Goal: Contribute content: Contribute content

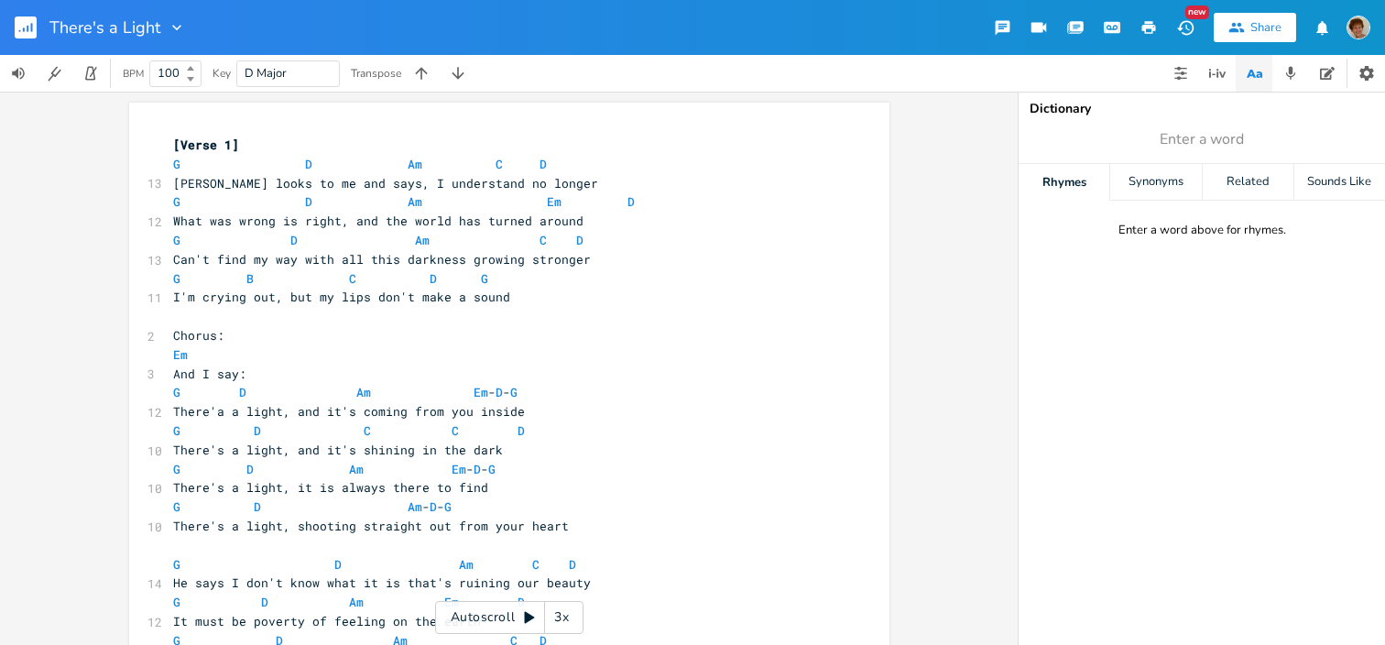
scroll to position [0, 9]
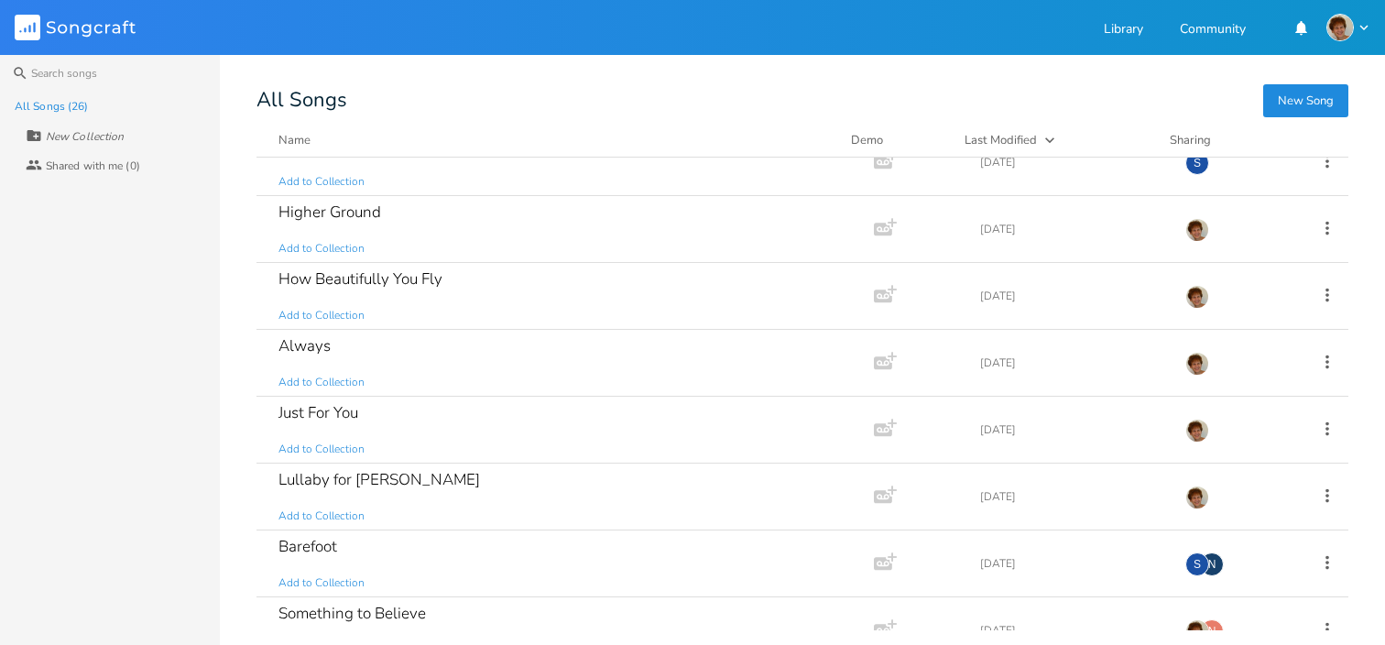
scroll to position [751, 0]
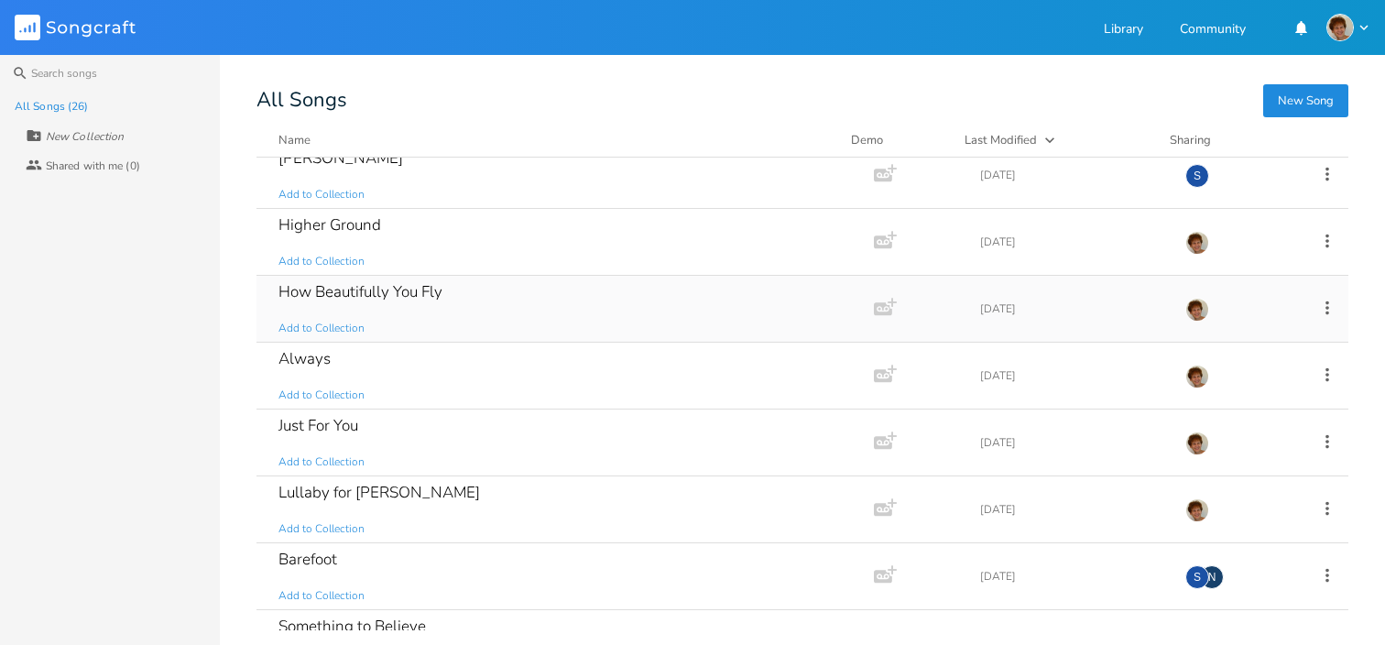
click at [727, 313] on div "How Beautifully You Fly Add to Collection" at bounding box center [561, 309] width 566 height 66
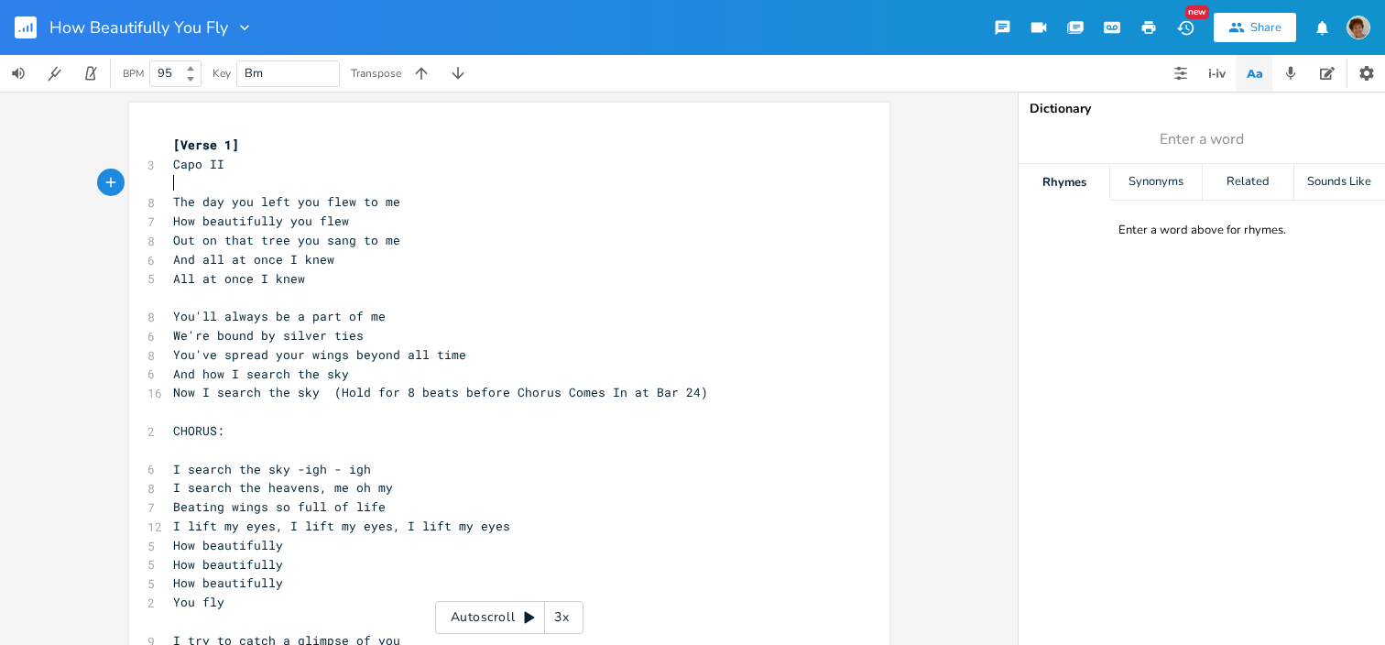
click at [203, 184] on pre "​" at bounding box center [499, 183] width 661 height 19
type textarea "F"
click at [208, 207] on li "F" at bounding box center [196, 202] width 55 height 19
click at [339, 181] on pre "F" at bounding box center [499, 183] width 661 height 19
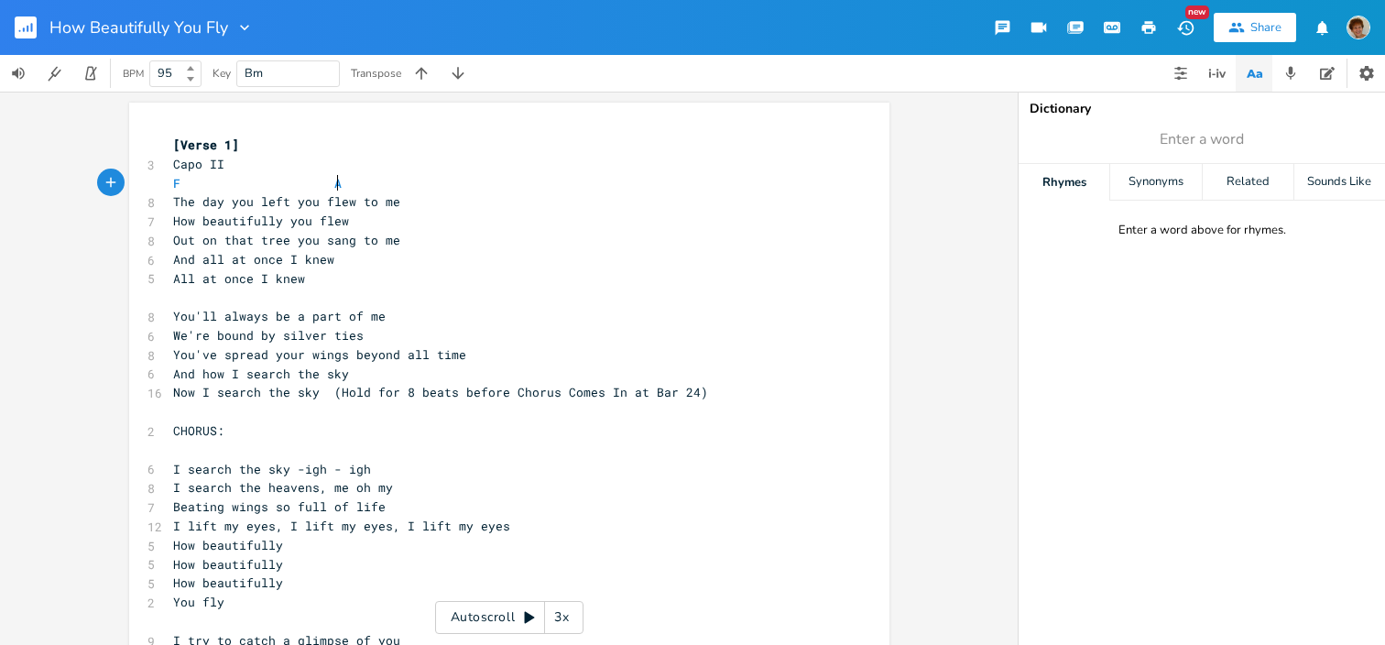
scroll to position [0, 84]
type textarea "Am"
click at [332, 202] on li "Am" at bounding box center [353, 202] width 57 height 19
click at [411, 206] on pre "The day you left you flew to me" at bounding box center [499, 201] width 661 height 19
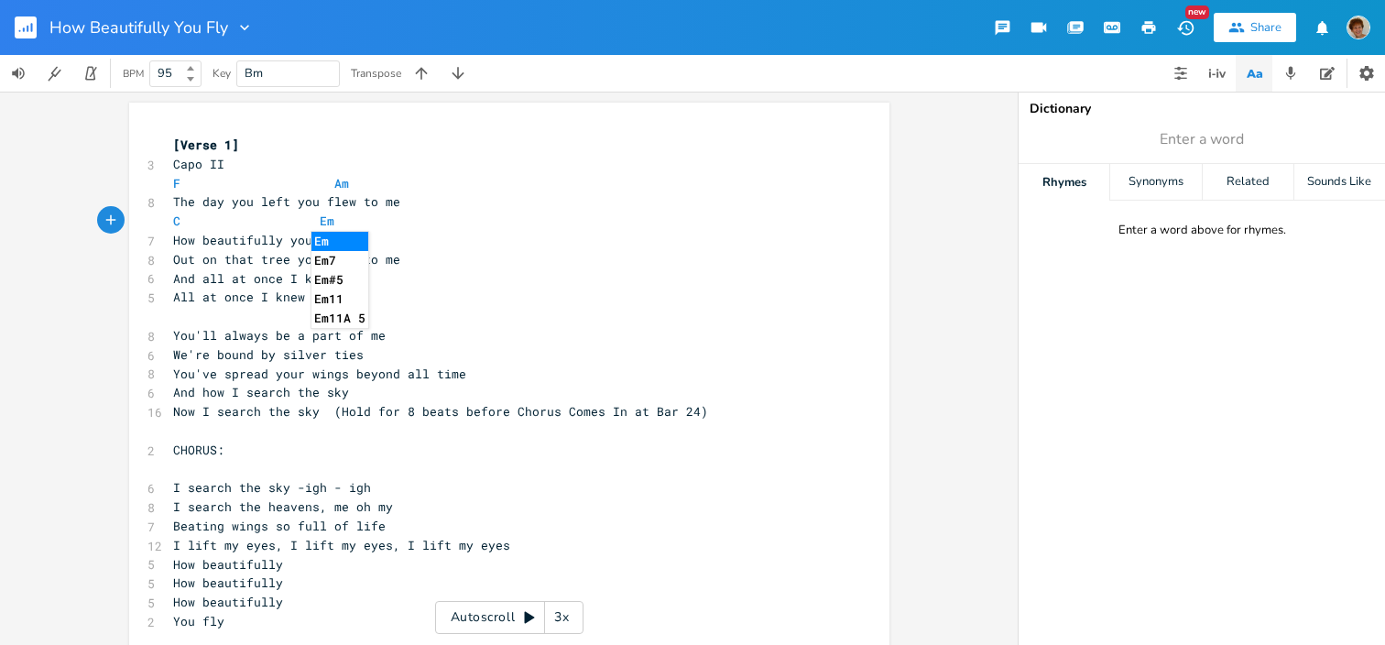
type textarea "C Em"
click at [343, 240] on li "Em" at bounding box center [339, 241] width 57 height 19
click at [351, 243] on pre "How beautifully you flew" at bounding box center [499, 240] width 661 height 19
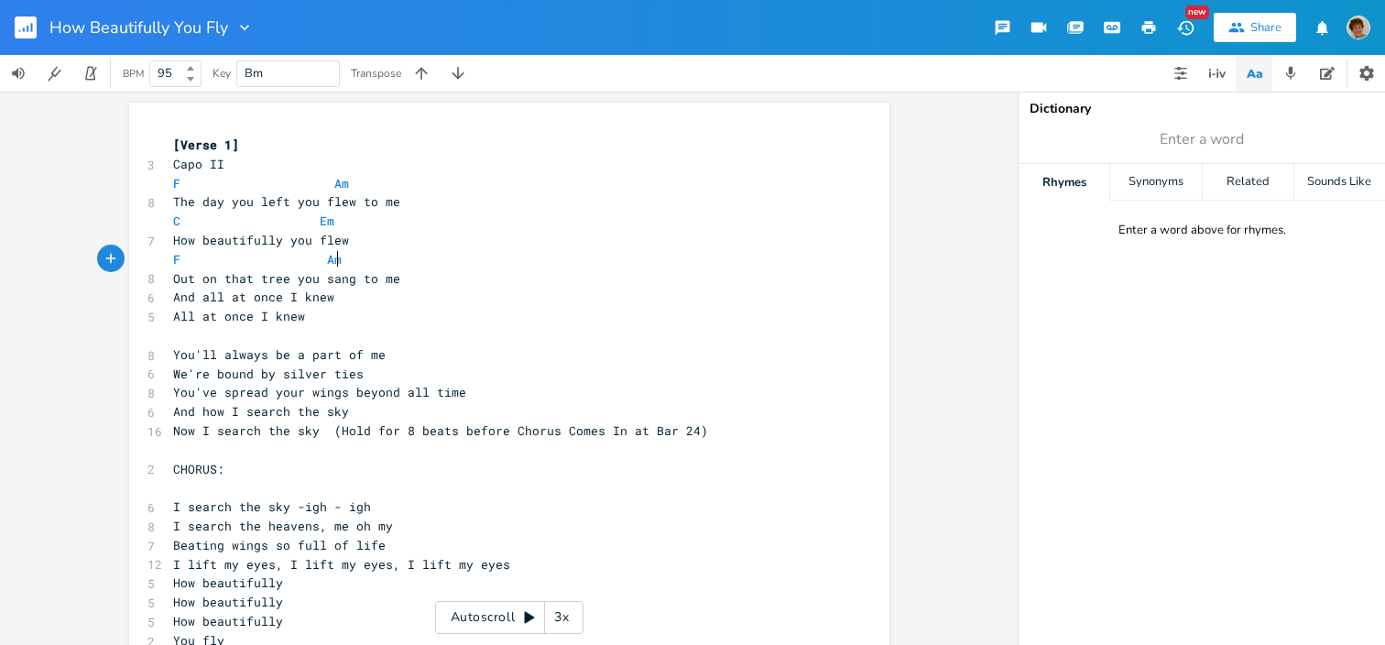
scroll to position [0, 87]
type textarea "F Am"
click at [343, 274] on li "Am" at bounding box center [346, 279] width 57 height 19
click at [405, 282] on pre "Out on that tree you sang to me" at bounding box center [499, 278] width 661 height 19
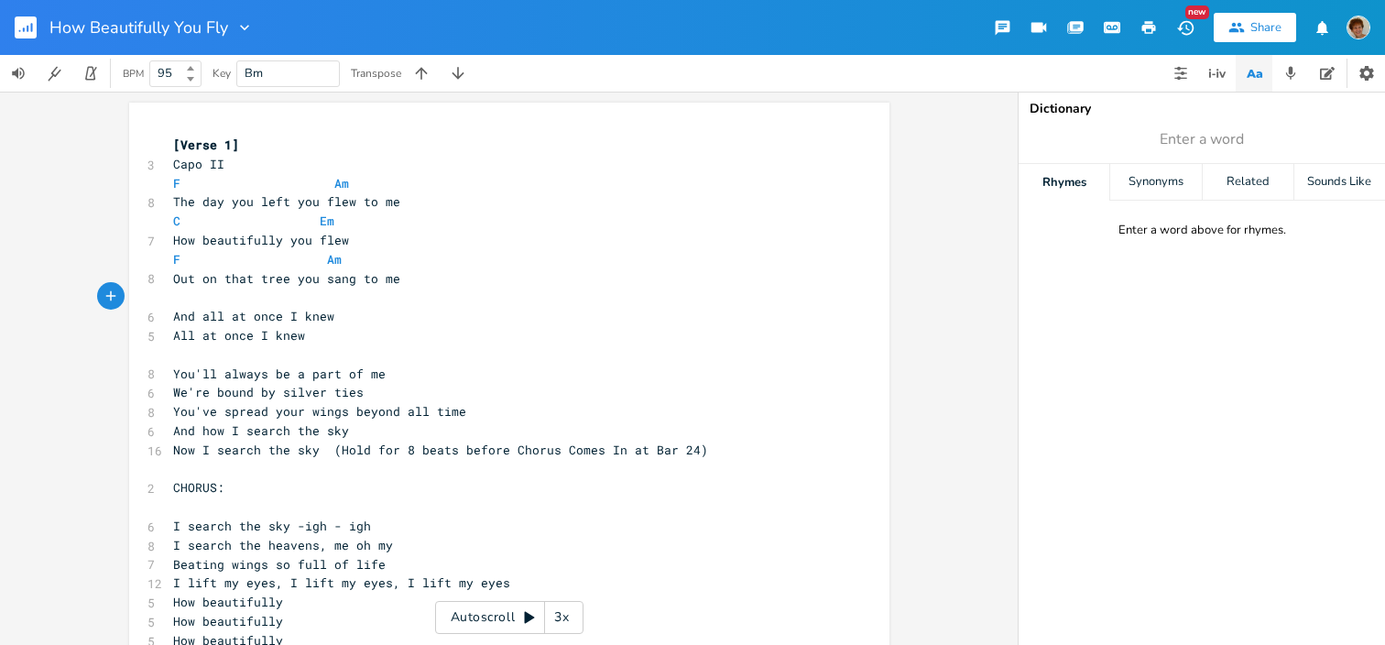
click at [202, 300] on pre "​" at bounding box center [499, 297] width 661 height 19
type textarea "C"
click at [204, 311] on li "C" at bounding box center [217, 317] width 55 height 19
click at [184, 297] on span "C" at bounding box center [187, 297] width 29 height 16
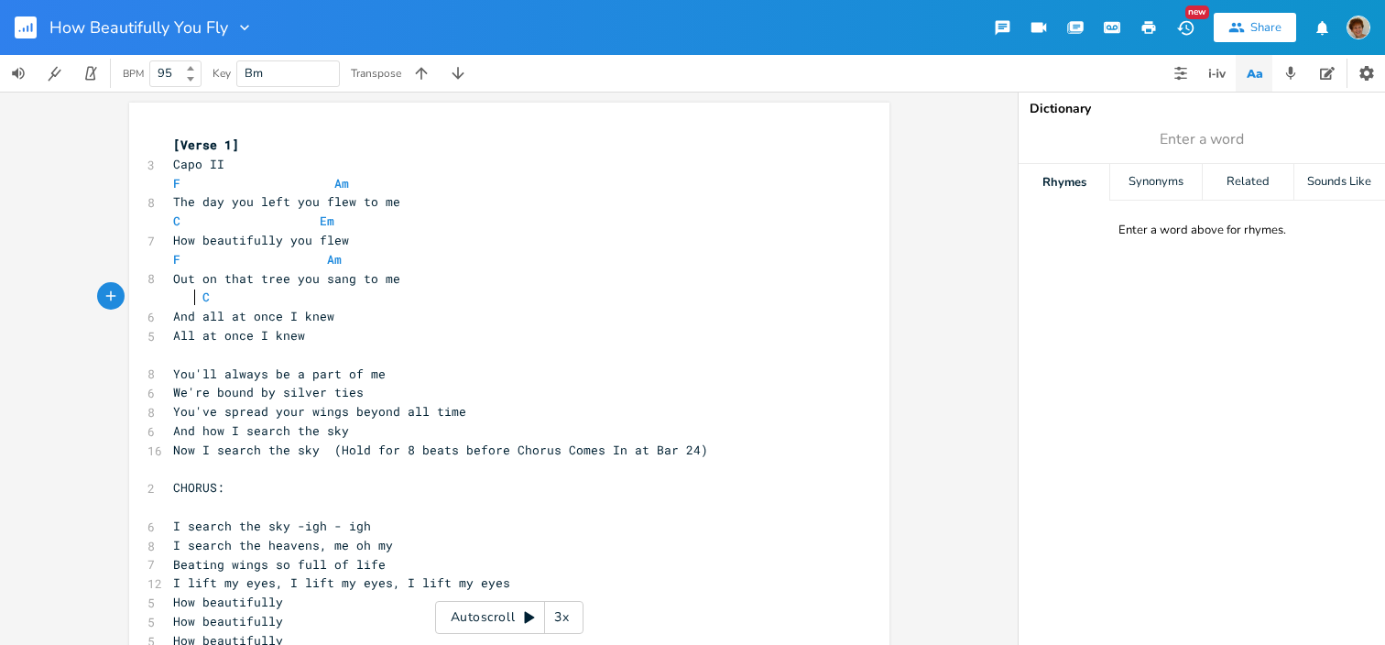
scroll to position [0, 5]
click at [299, 300] on pre "C" at bounding box center [499, 297] width 661 height 19
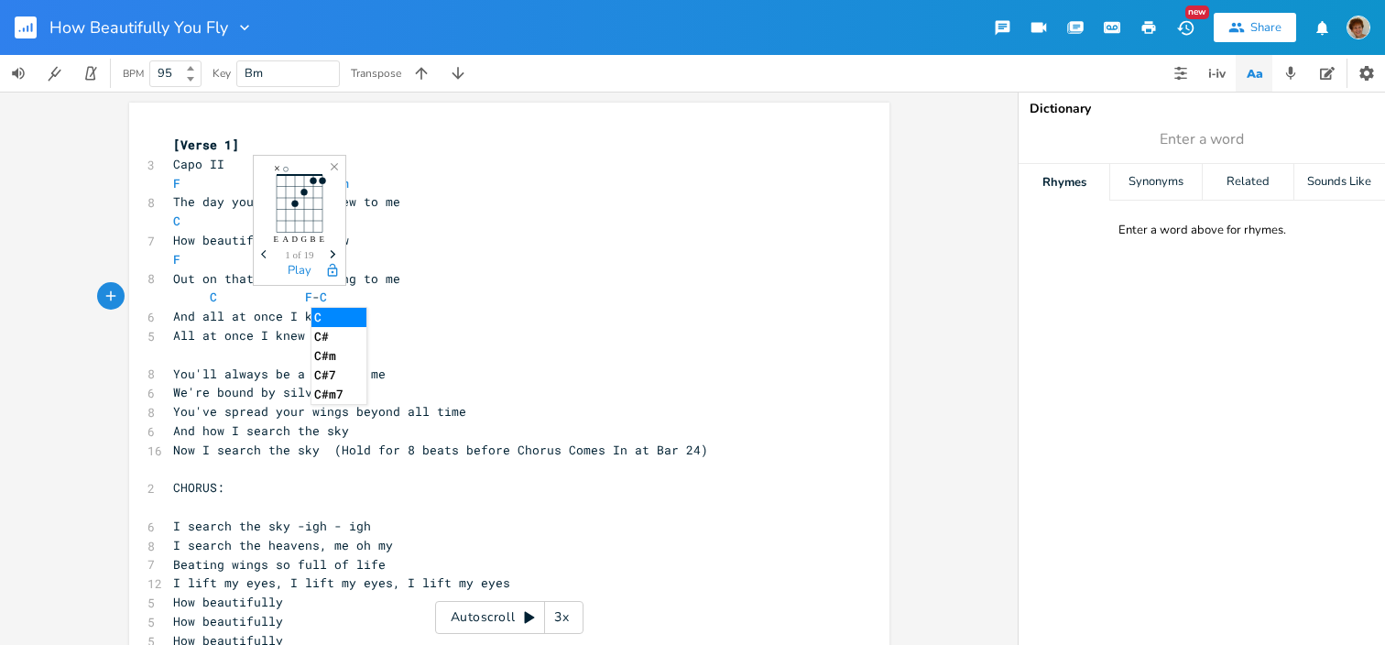
type textarea "F-C"
click at [324, 314] on li "C" at bounding box center [338, 317] width 55 height 19
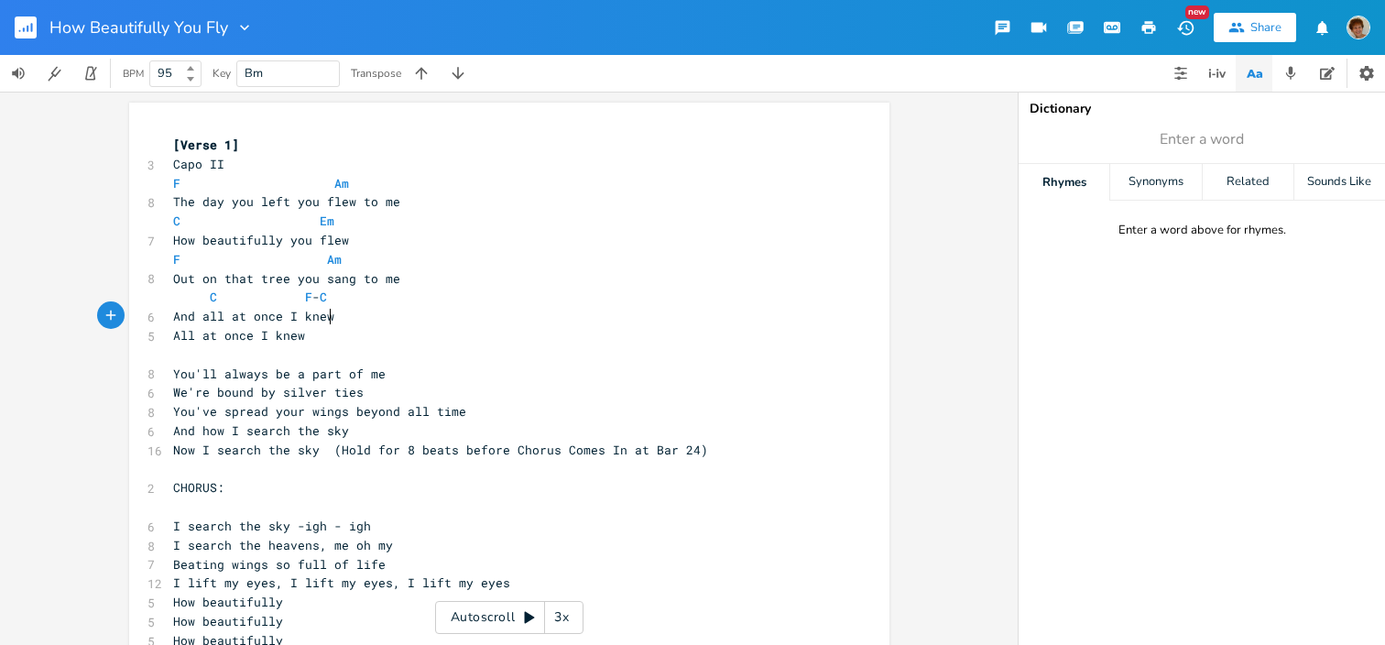
click at [352, 321] on pre "And all at once I knew" at bounding box center [499, 316] width 661 height 19
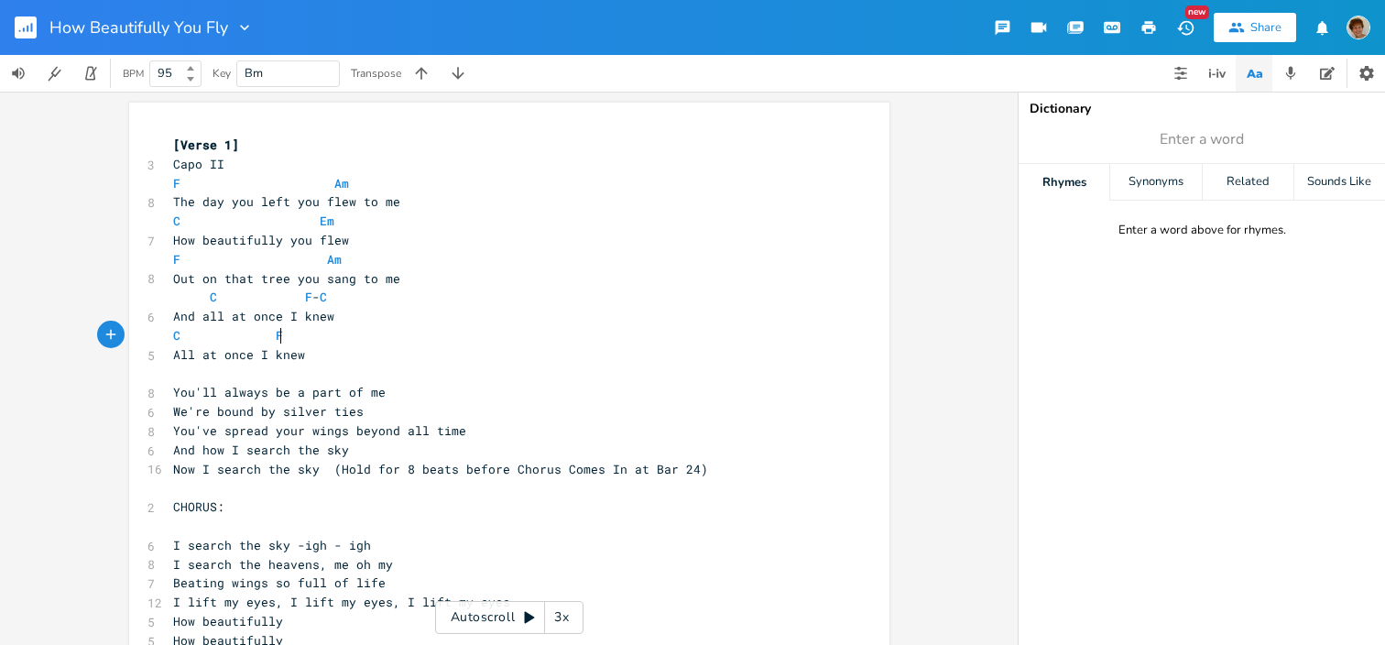
scroll to position [0, 55]
type textarea "C F"
click at [314, 355] on li "F" at bounding box center [295, 355] width 55 height 19
click at [204, 536] on pre "I search the sky -igh - igh" at bounding box center [499, 545] width 661 height 19
type textarea "C"
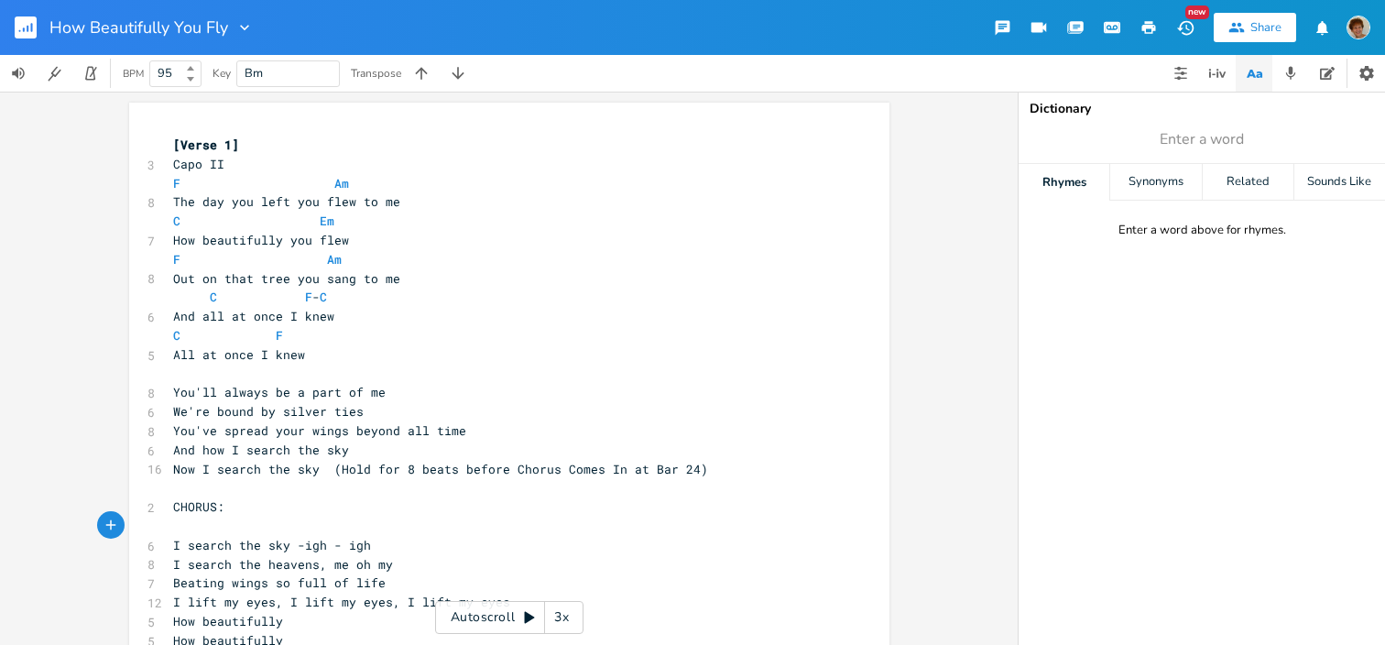
scroll to position [0, 22]
click at [341, 531] on pre "C" at bounding box center [499, 526] width 661 height 19
click at [322, 518] on pre "C" at bounding box center [499, 526] width 661 height 19
type textarea "Am"
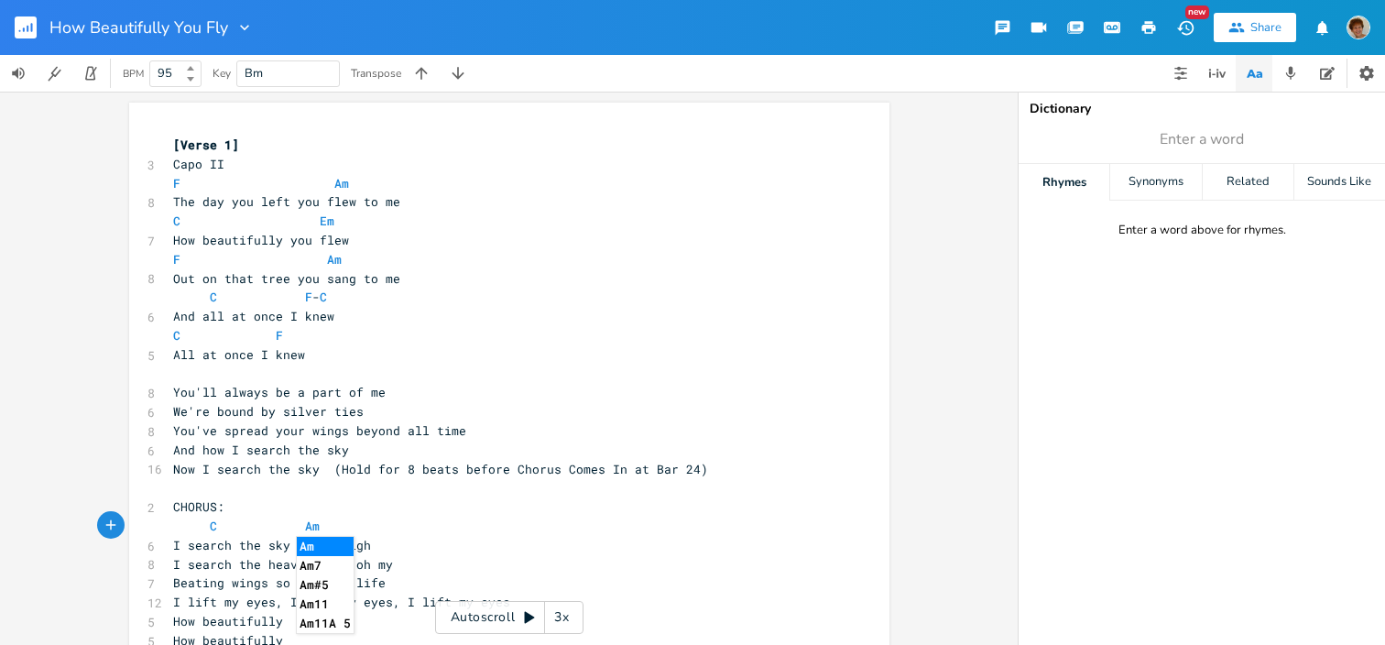
click at [317, 542] on li "Am" at bounding box center [325, 546] width 57 height 19
click at [373, 545] on pre "I search the sky -igh - igh" at bounding box center [499, 545] width 661 height 19
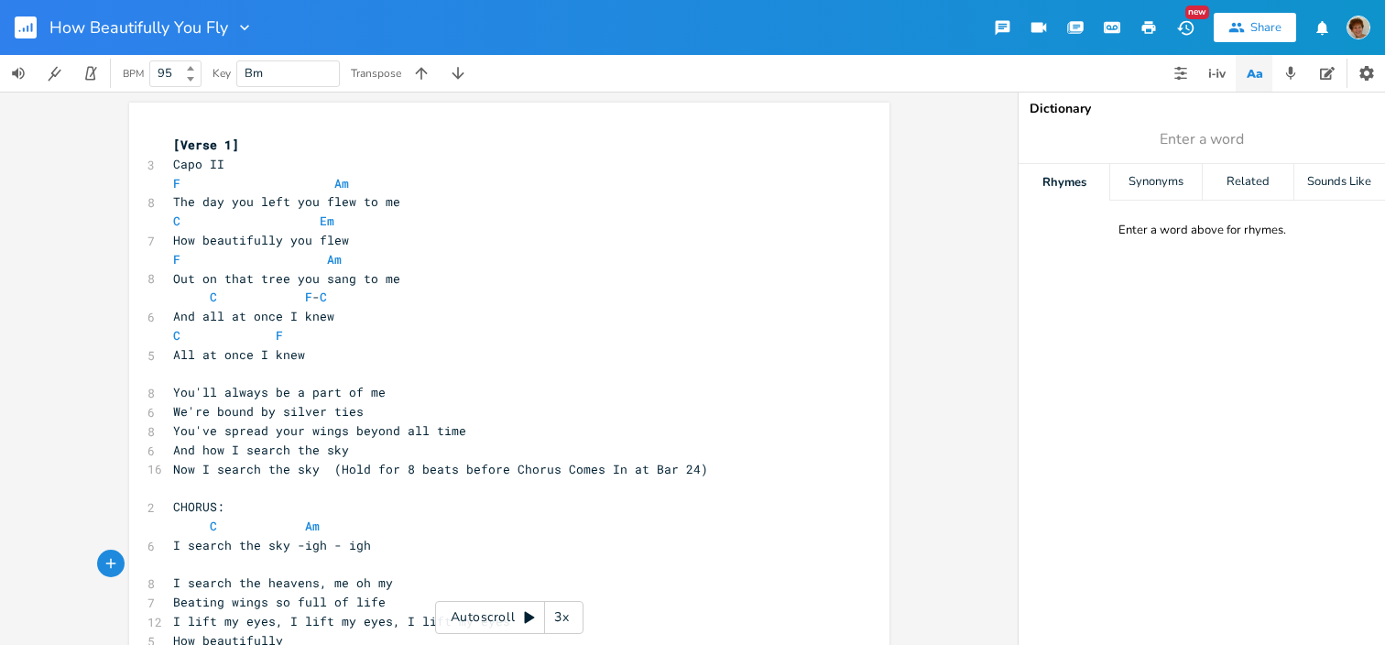
type textarea "F"
click at [304, 570] on pre "F" at bounding box center [499, 564] width 661 height 19
type textarea "n"
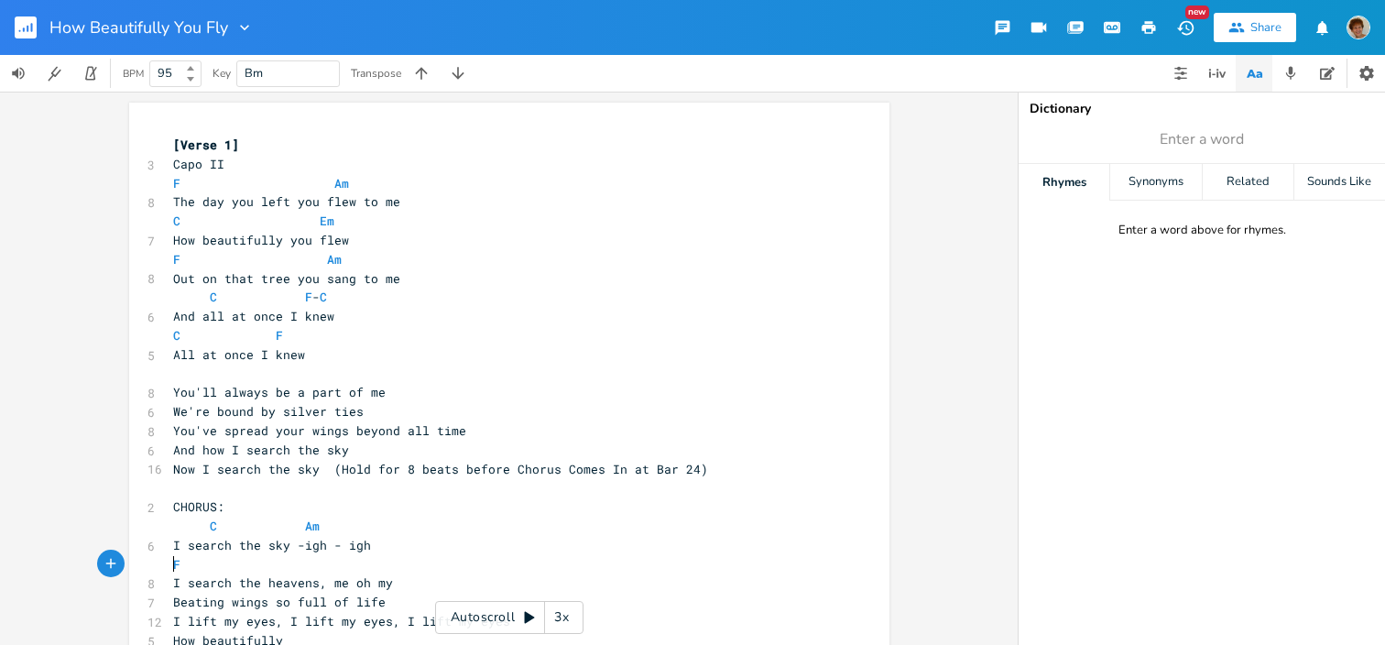
scroll to position [0, 6]
type textarea "m"
click at [245, 576] on span "I search the heavens, me oh my" at bounding box center [283, 582] width 220 height 16
click at [279, 567] on span "F" at bounding box center [264, 564] width 183 height 16
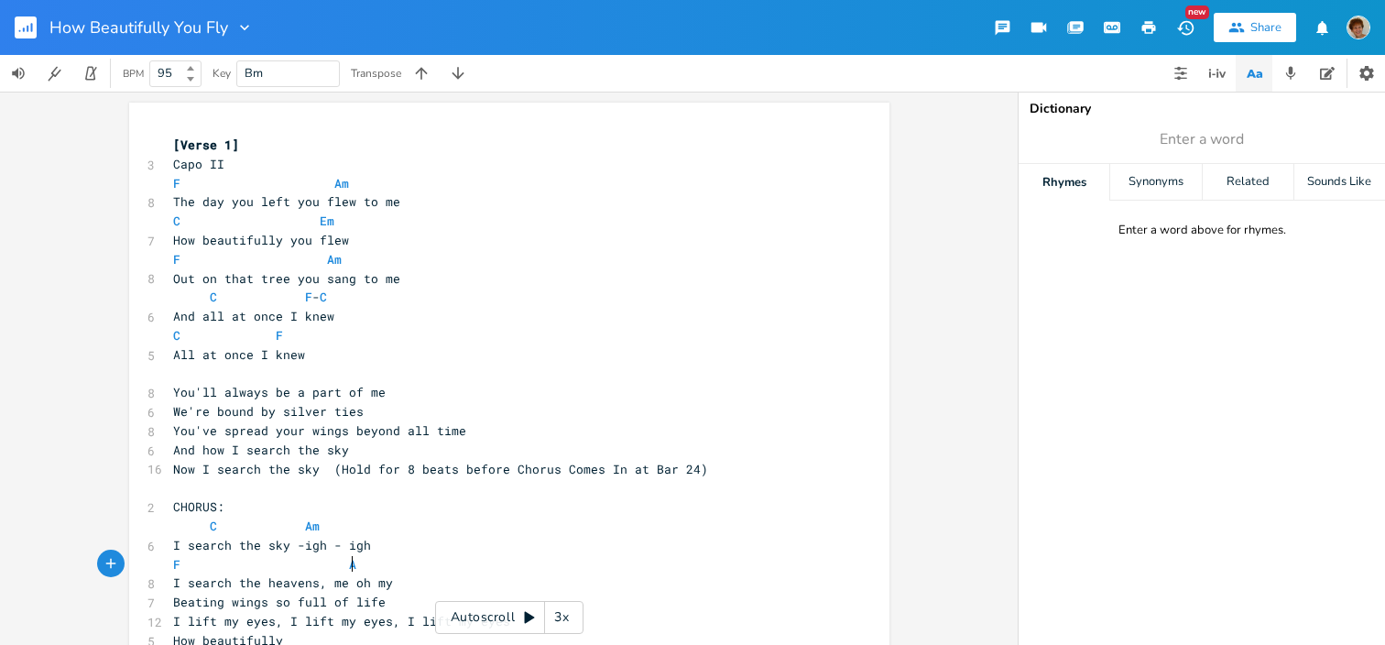
scroll to position [0, 43]
type textarea "Am"
click at [355, 466] on li "Am" at bounding box center [368, 467] width 57 height 19
click at [384, 585] on pre "I search the heavens, me oh my" at bounding box center [499, 582] width 661 height 19
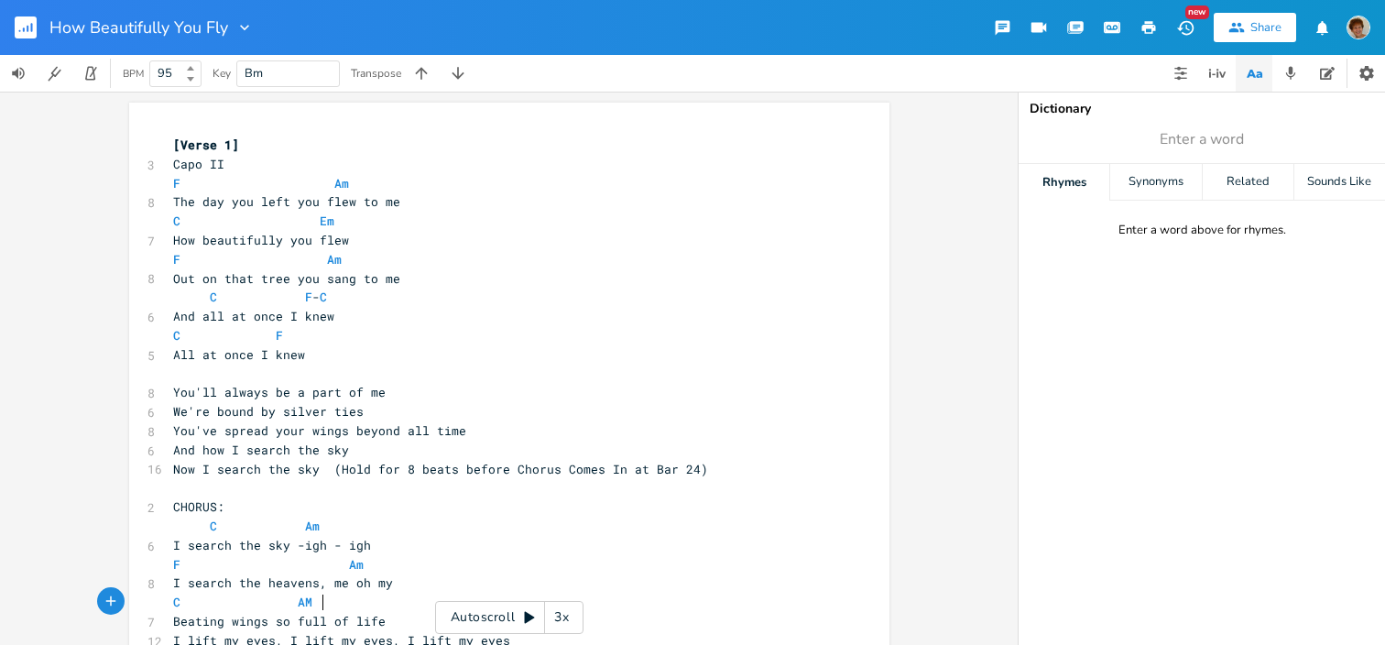
type textarea "C AM"
type textarea "M. E"
click at [474, 562] on pre "F Am" at bounding box center [499, 564] width 661 height 19
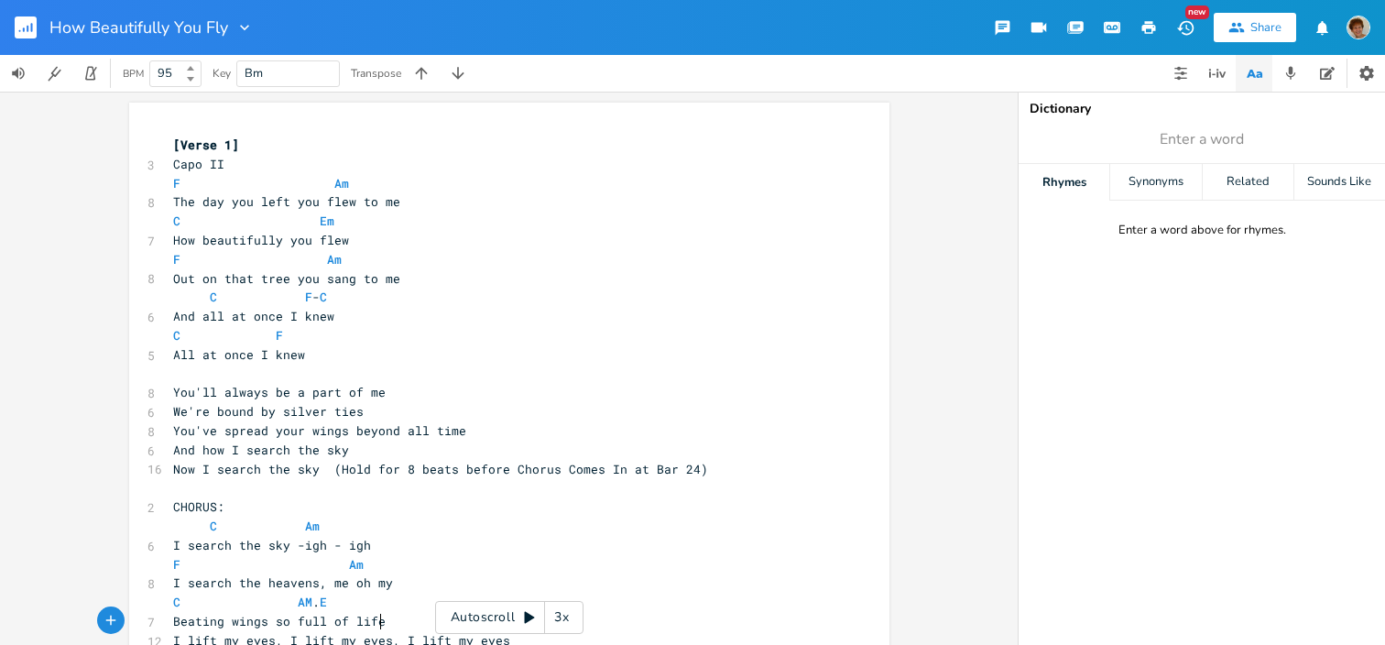
click at [405, 616] on pre "Beating wings so full of life" at bounding box center [499, 621] width 661 height 19
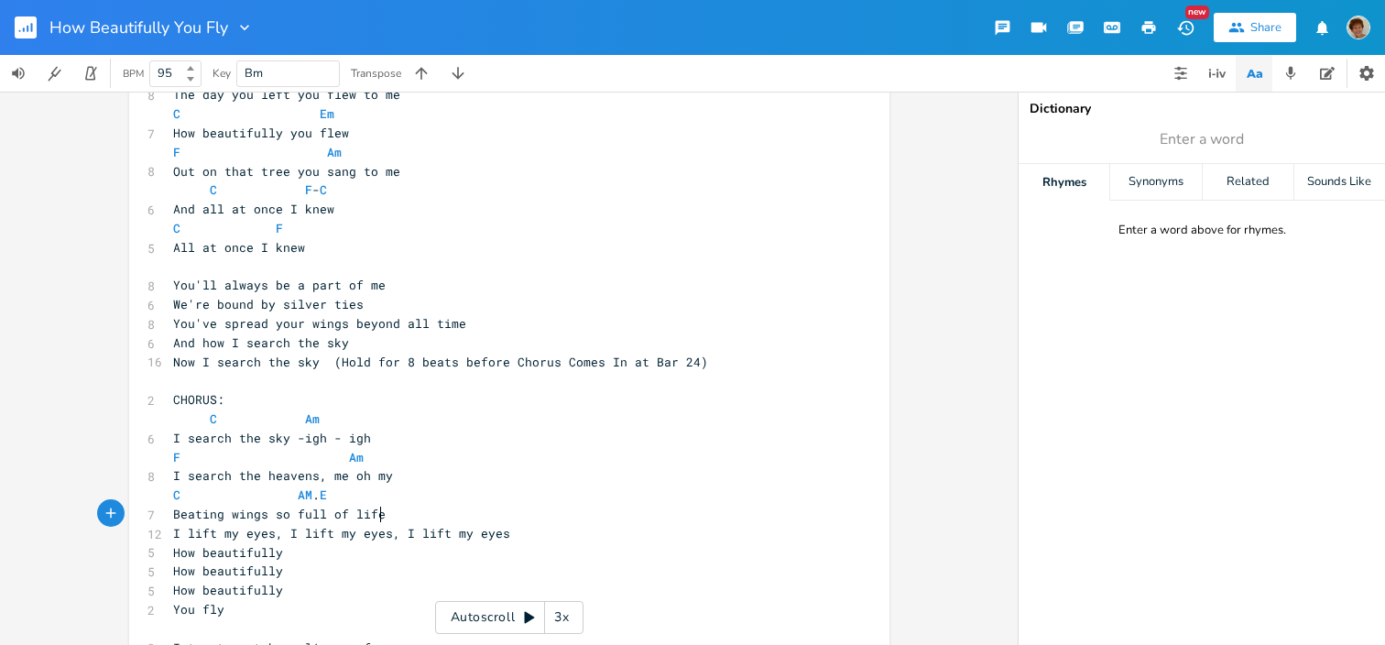
scroll to position [144, 0]
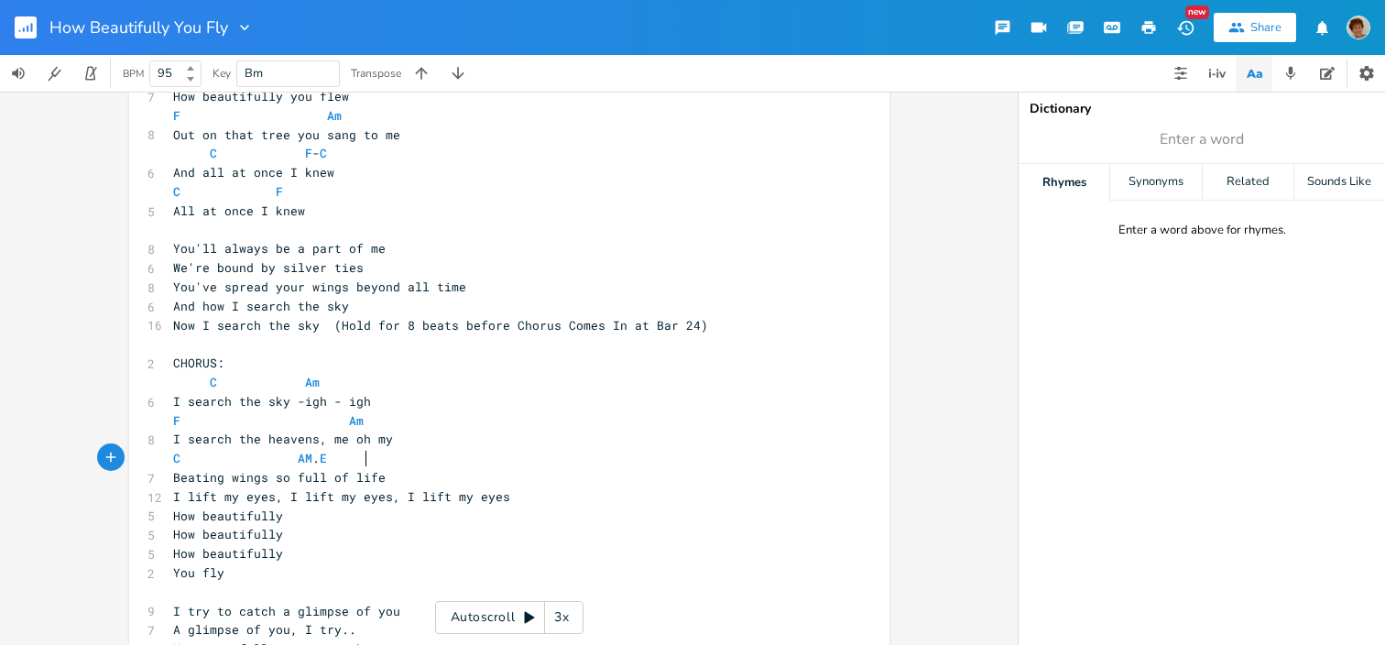
click at [382, 468] on pre "Beating wings so full of life" at bounding box center [499, 477] width 661 height 19
click at [382, 481] on pre "Beating wings so full of life" at bounding box center [499, 477] width 661 height 19
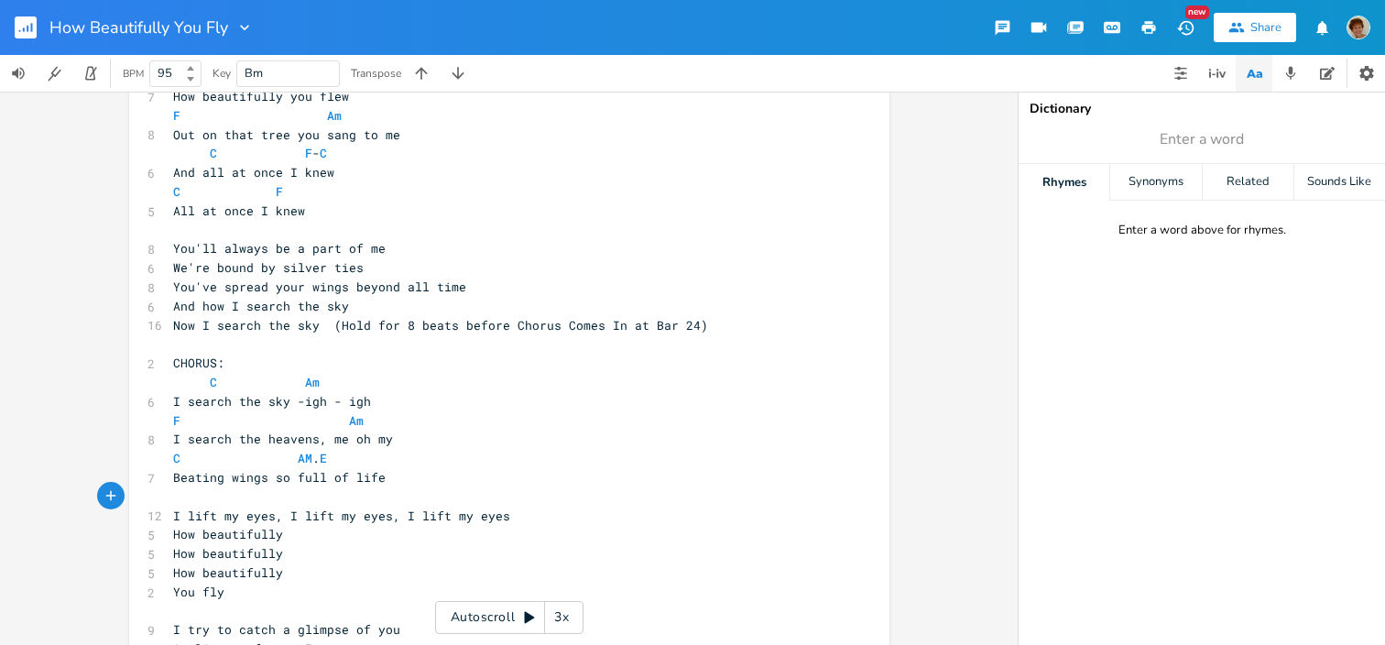
scroll to position [0, 6]
type textarea "F"
click at [211, 517] on li "F" at bounding box center [196, 516] width 55 height 19
click at [264, 504] on pre "F" at bounding box center [499, 496] width 661 height 19
type textarea "AM"
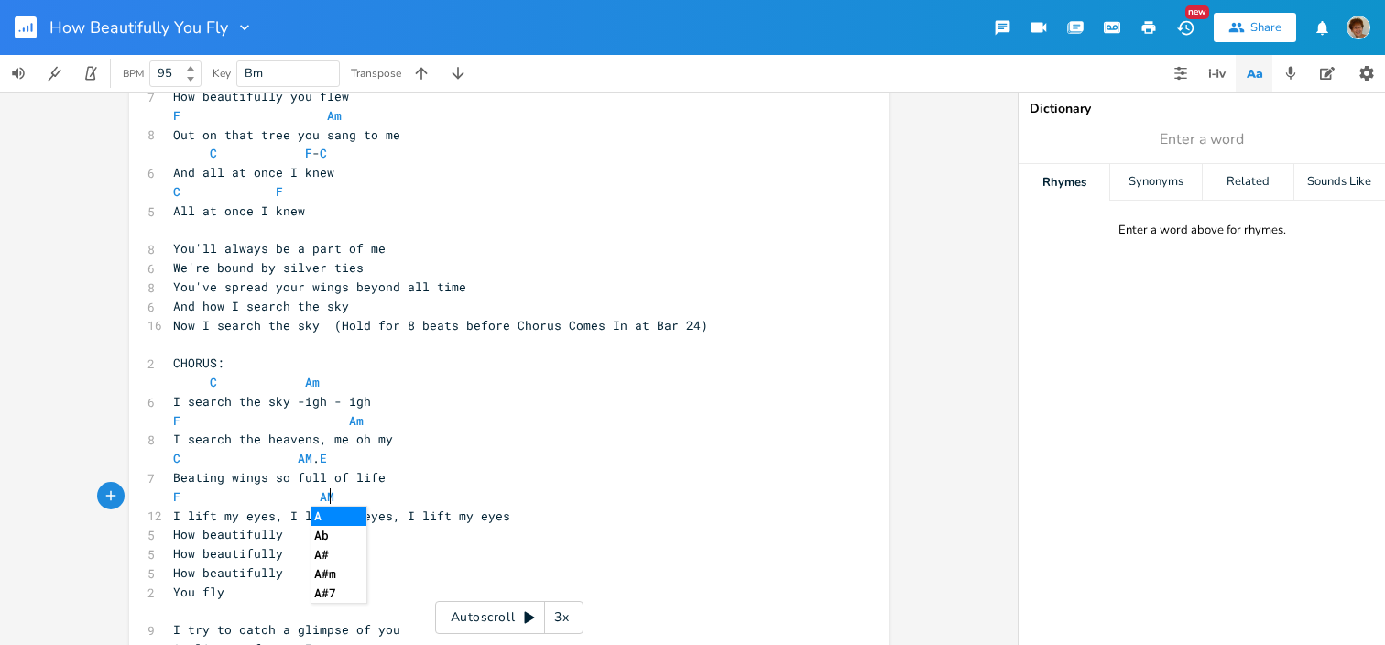
scroll to position [0, 78]
type textarea "M"
type textarea "m"
click at [336, 513] on li "Am" at bounding box center [339, 516] width 57 height 19
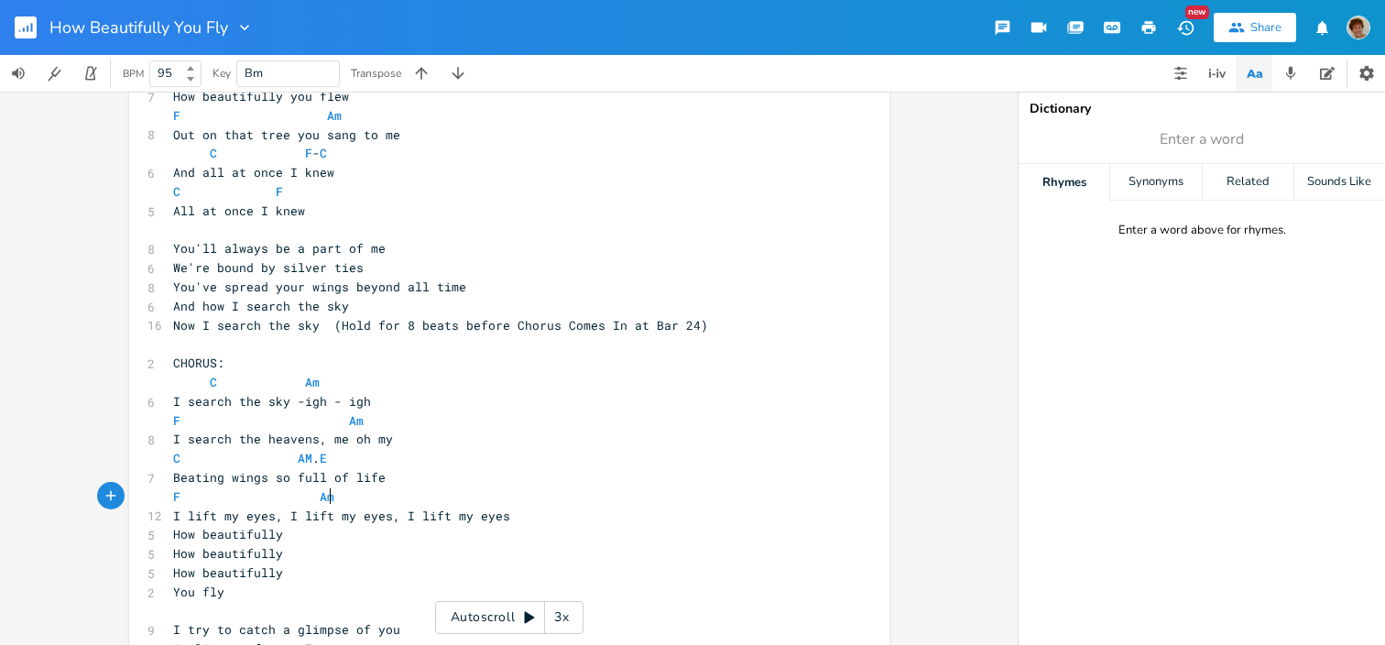
click at [412, 498] on pre "F Am" at bounding box center [499, 496] width 661 height 19
type textarea "F modiified"
click at [514, 529] on pre "How beautifully" at bounding box center [499, 534] width 661 height 19
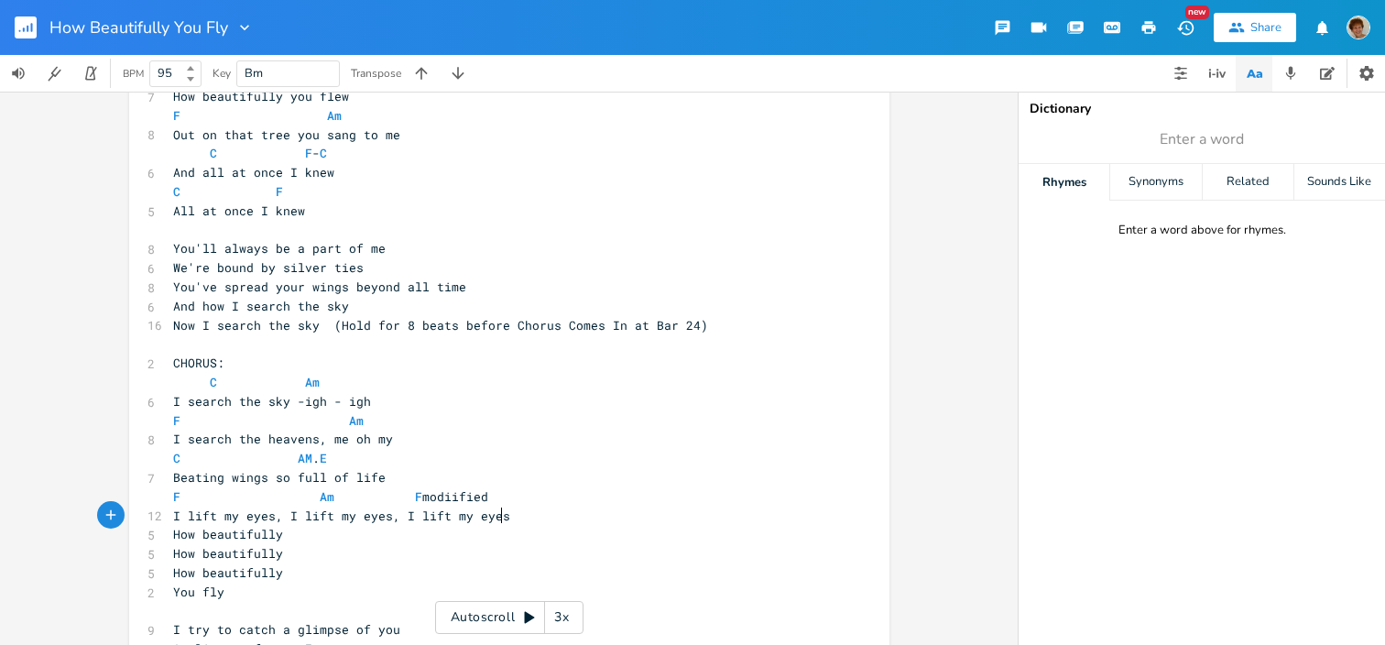
click at [512, 512] on pre "I lift my eyes, I lift my eyes, I lift my eyes" at bounding box center [499, 516] width 661 height 19
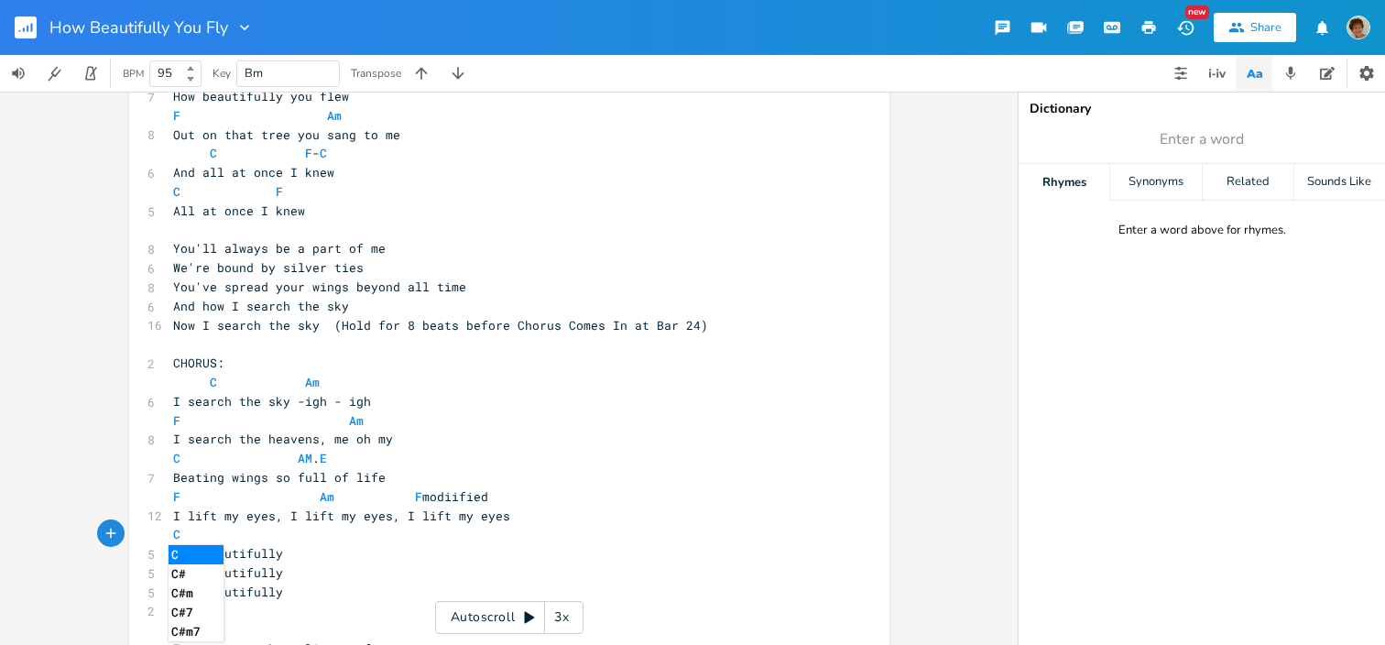
type textarea "C"
click at [218, 559] on li "C" at bounding box center [196, 554] width 55 height 19
click at [279, 550] on pre "How beautifully" at bounding box center [499, 553] width 661 height 19
type textarea "Am"
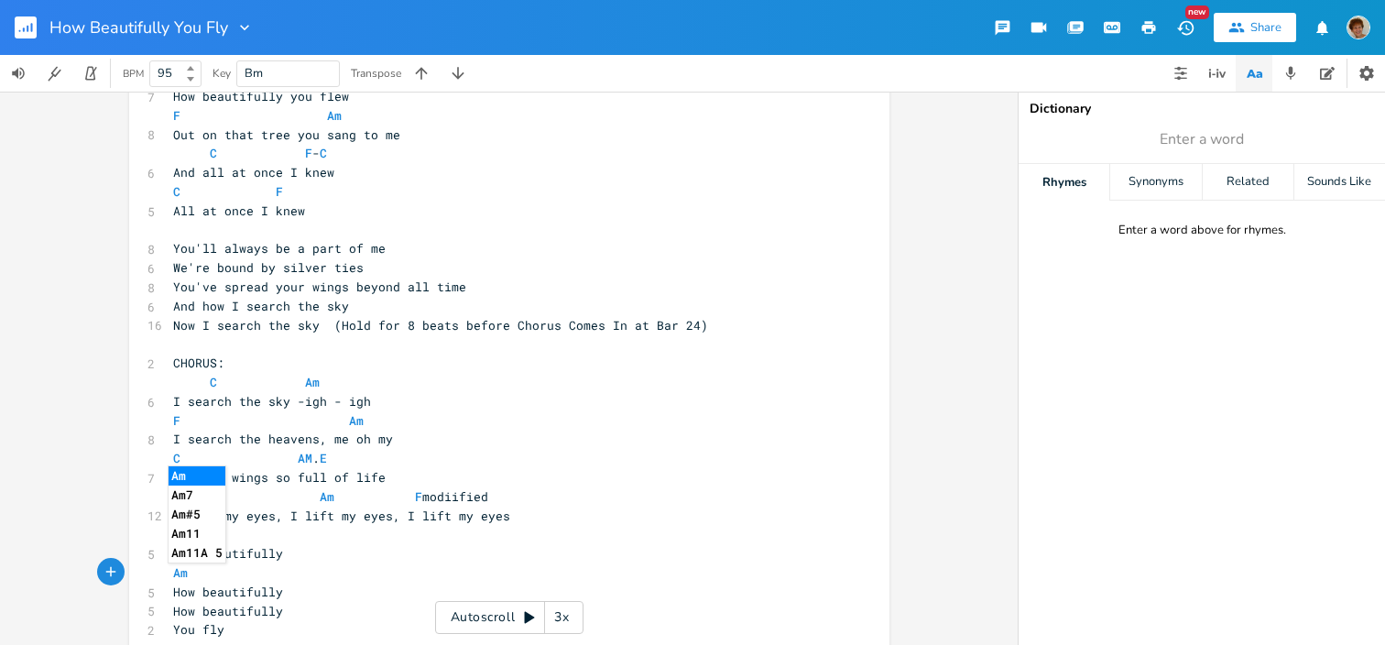
click at [291, 588] on pre "How beautifully" at bounding box center [499, 592] width 661 height 19
type textarea "F mod"
click at [303, 630] on pre "How beautifully" at bounding box center [499, 629] width 661 height 19
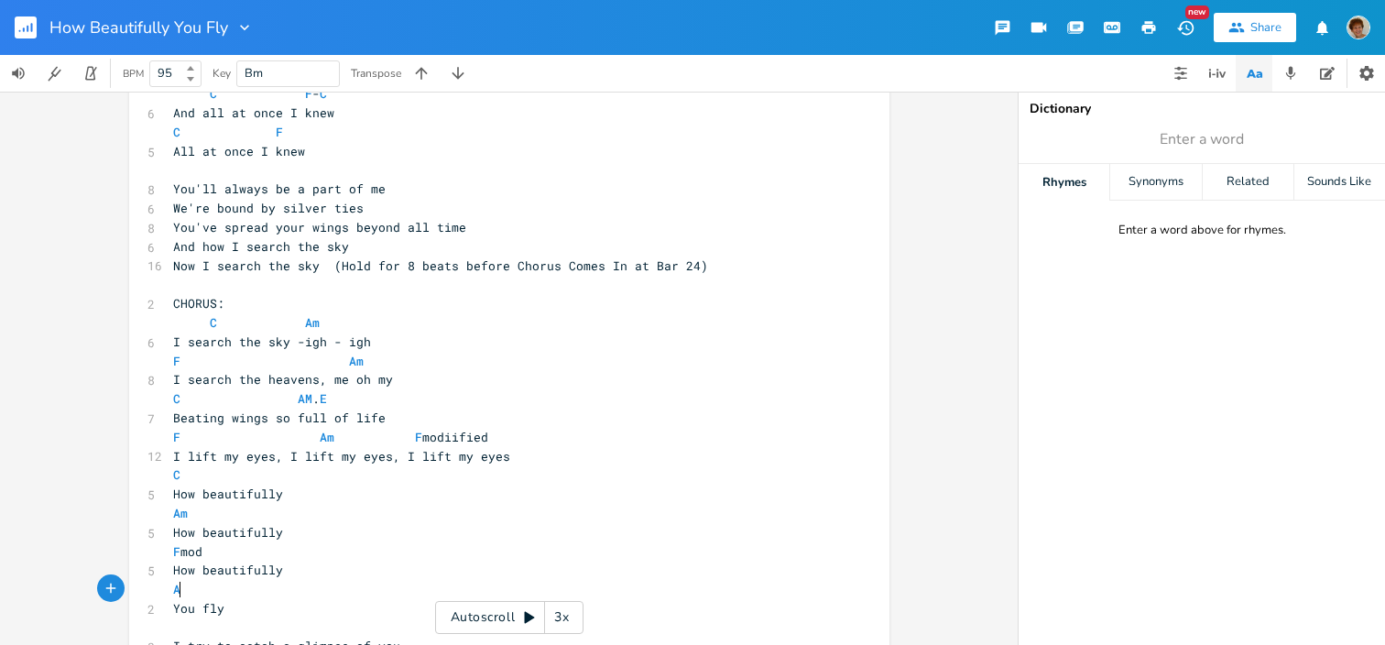
type textarea "Am"
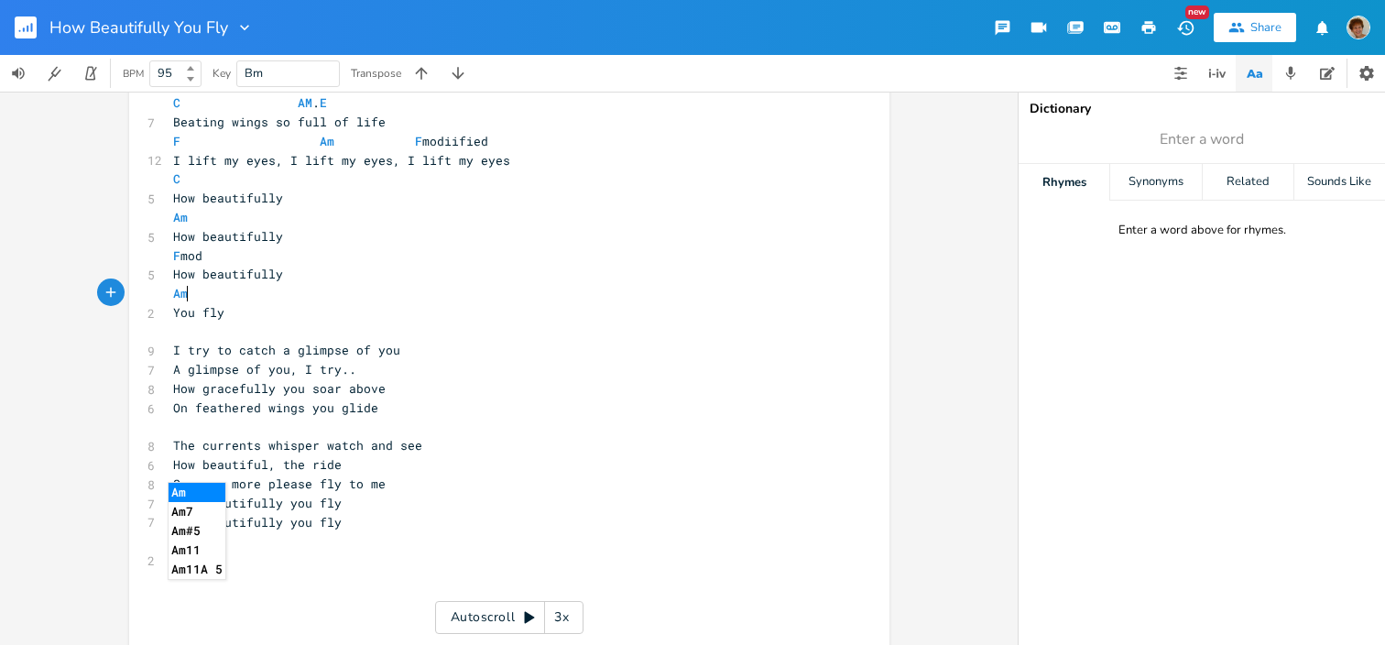
scroll to position [518, 0]
